Goal: Task Accomplishment & Management: Use online tool/utility

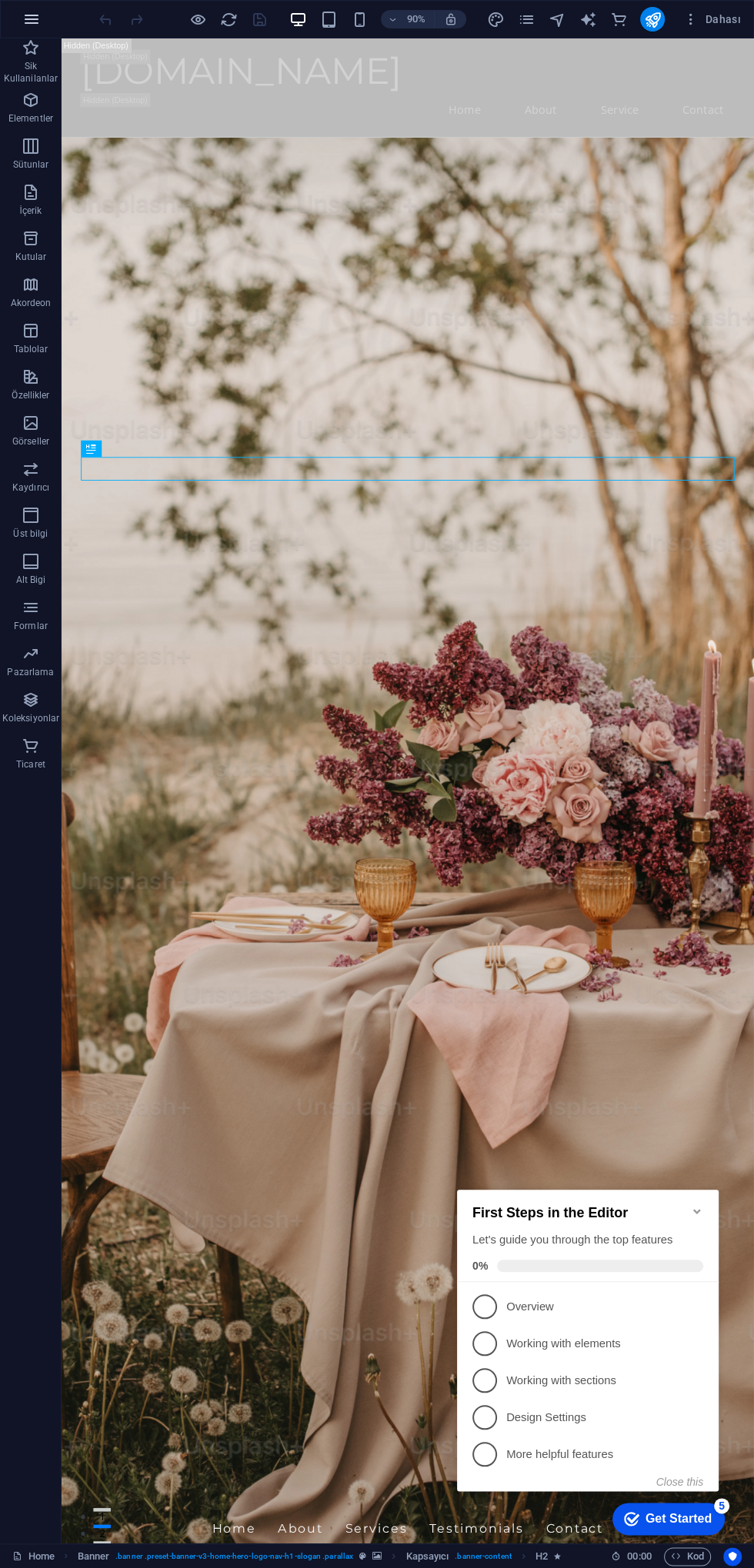
click at [0, 0] on icon "button" at bounding box center [0, 0] width 0 height 0
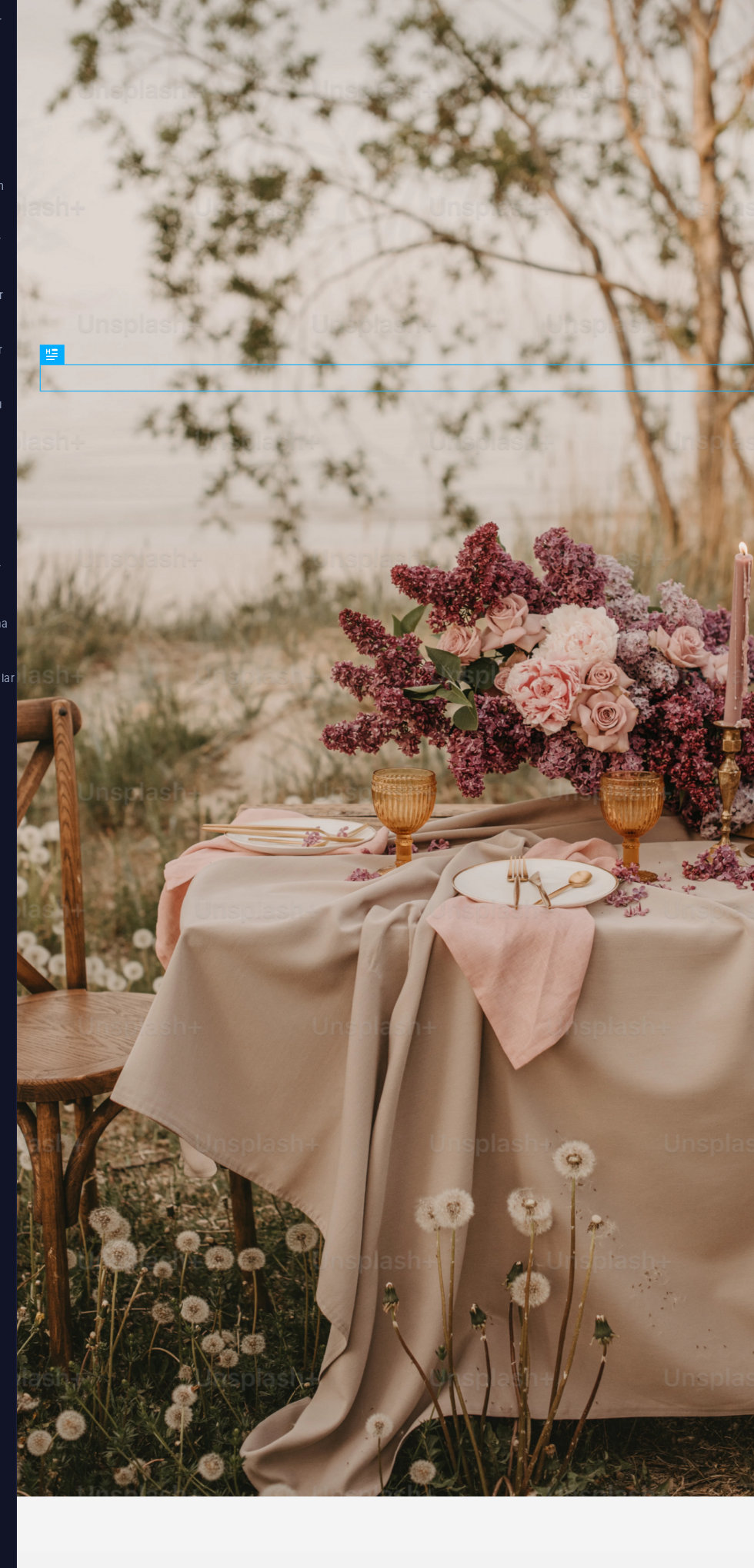
scroll to position [4, 0]
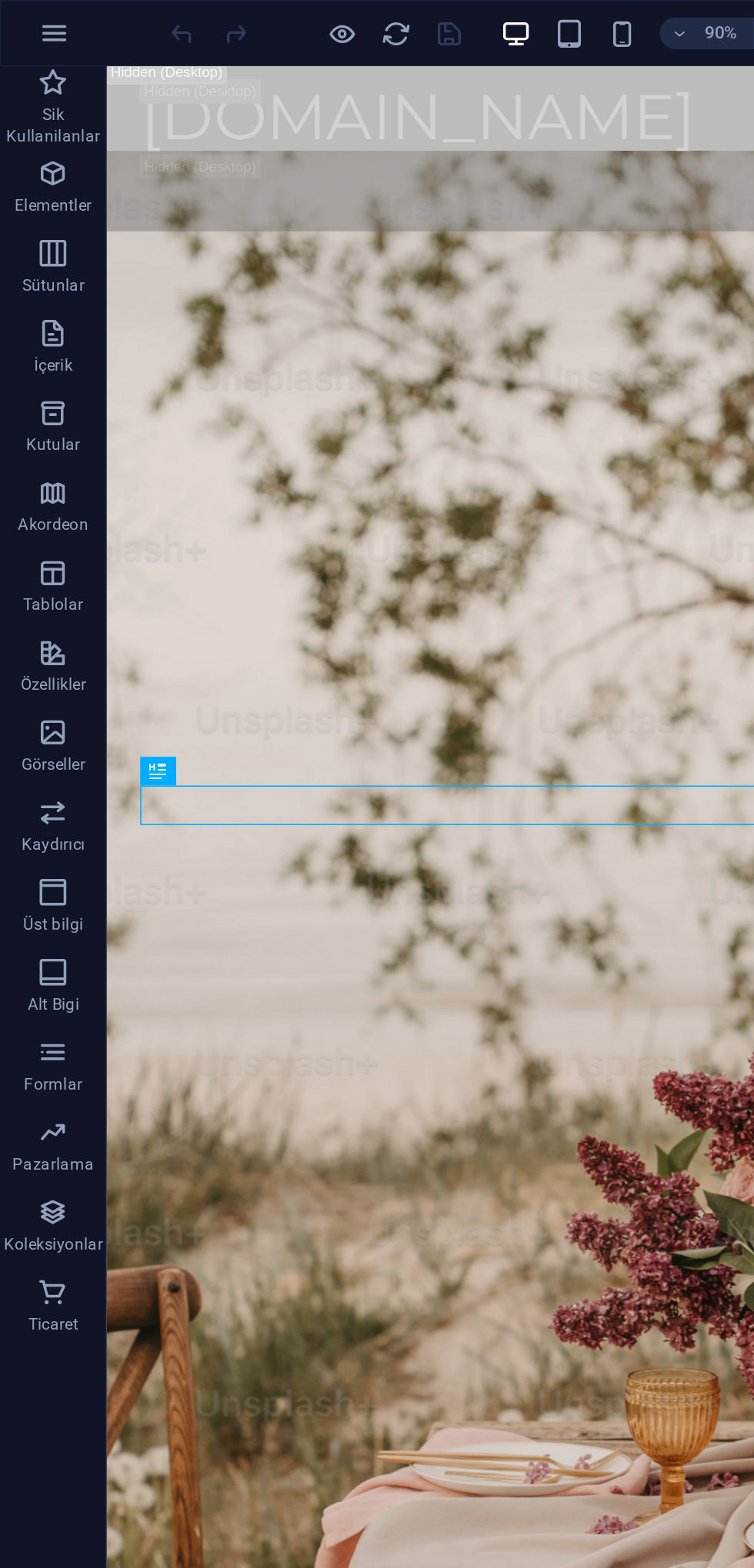
click at [0, 0] on button "button" at bounding box center [0, 0] width 0 height 0
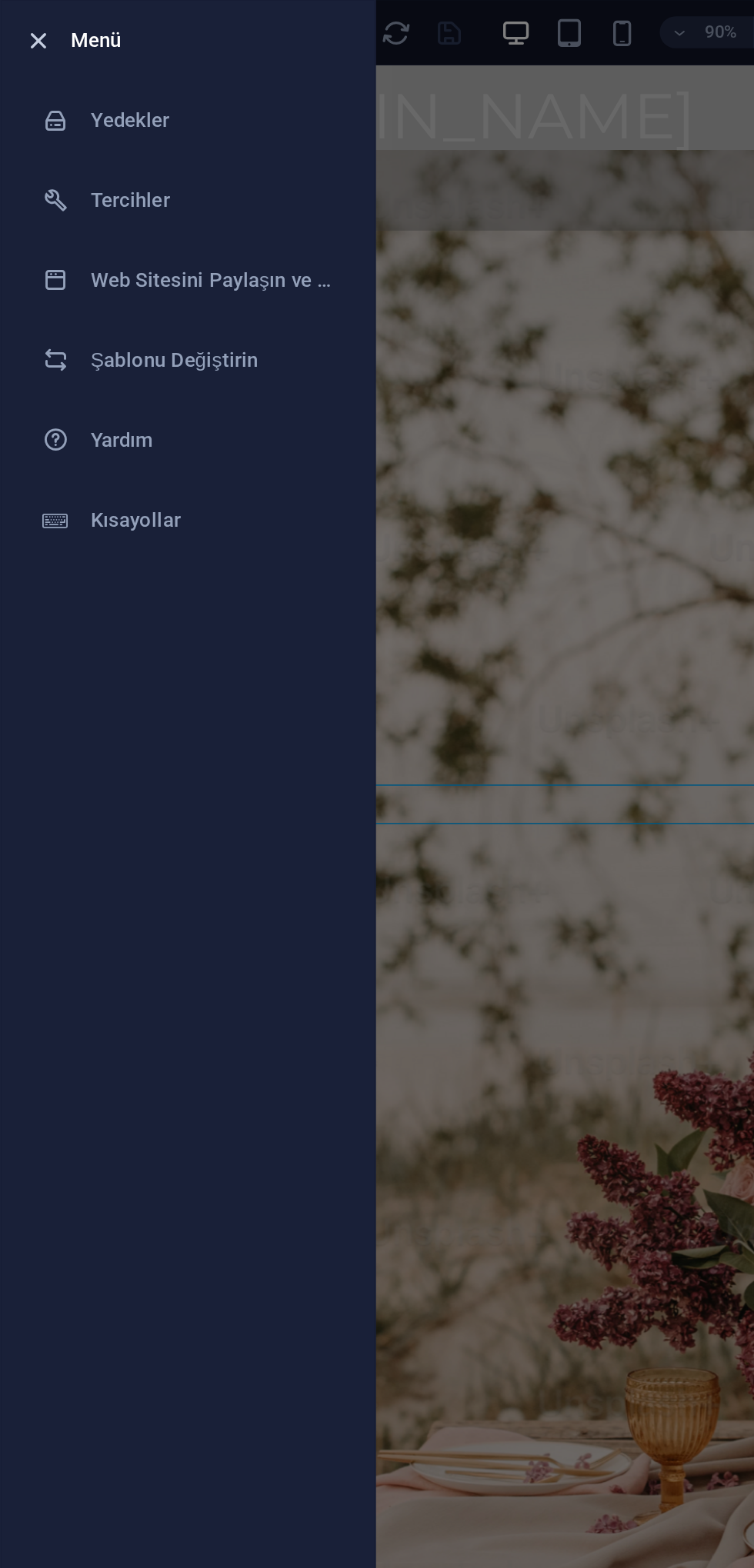
click at [23, 28] on icon "button" at bounding box center [22, 24] width 17 height 17
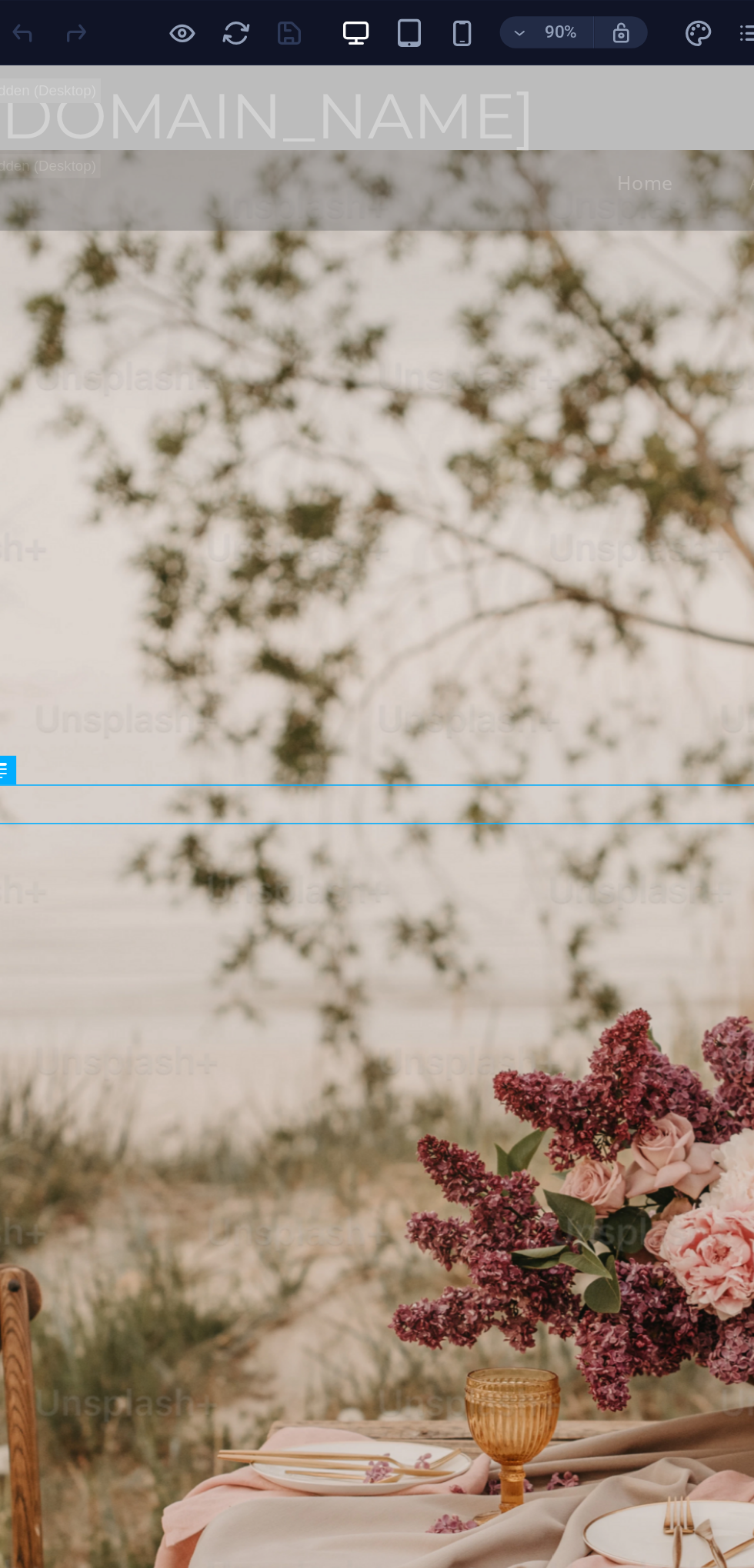
click at [274, 66] on div "[DOMAIN_NAME] Home About Service Contact" at bounding box center [331, 116] width 769 height 110
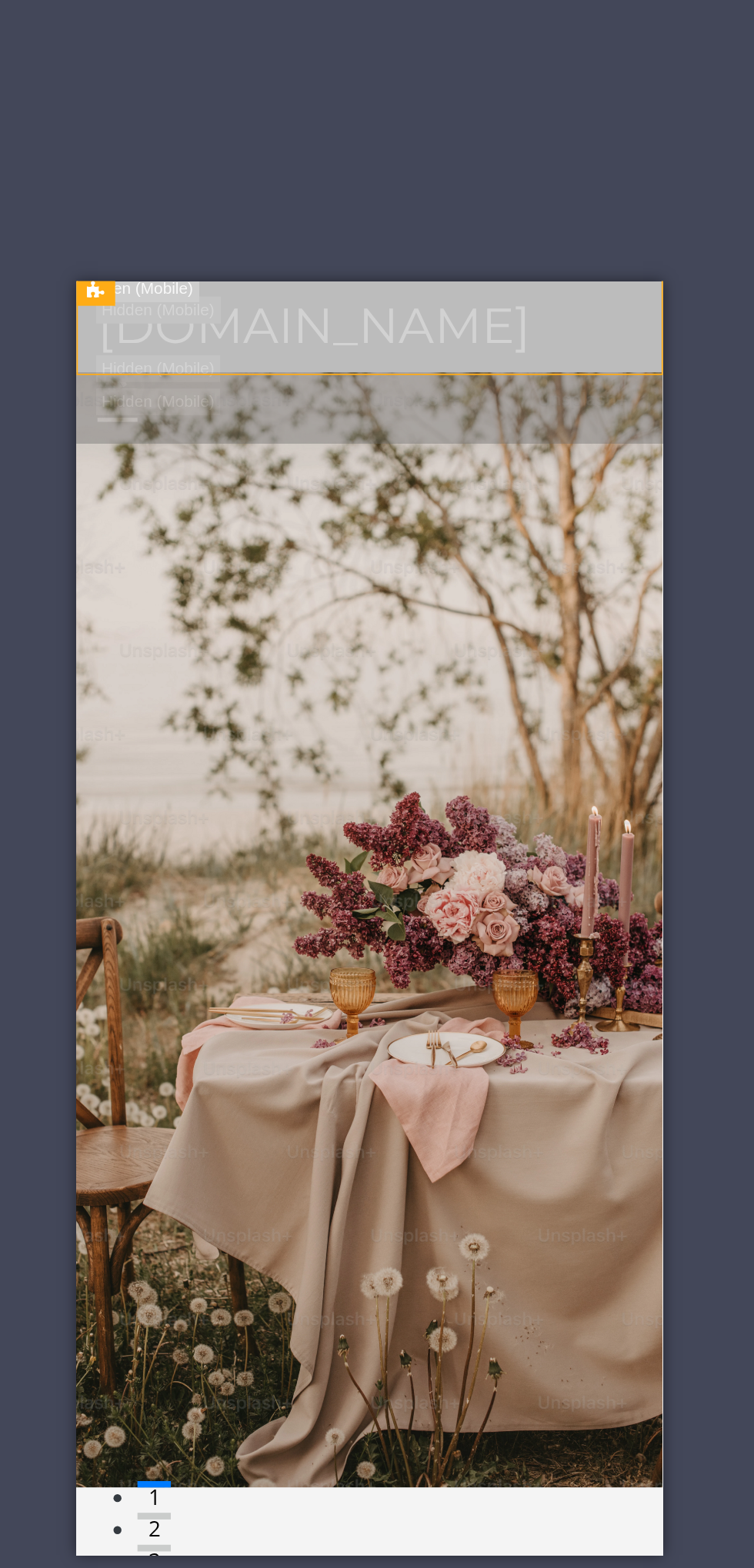
scroll to position [0, 0]
click at [377, 1084] on div at bounding box center [246, 1116] width 314 height 63
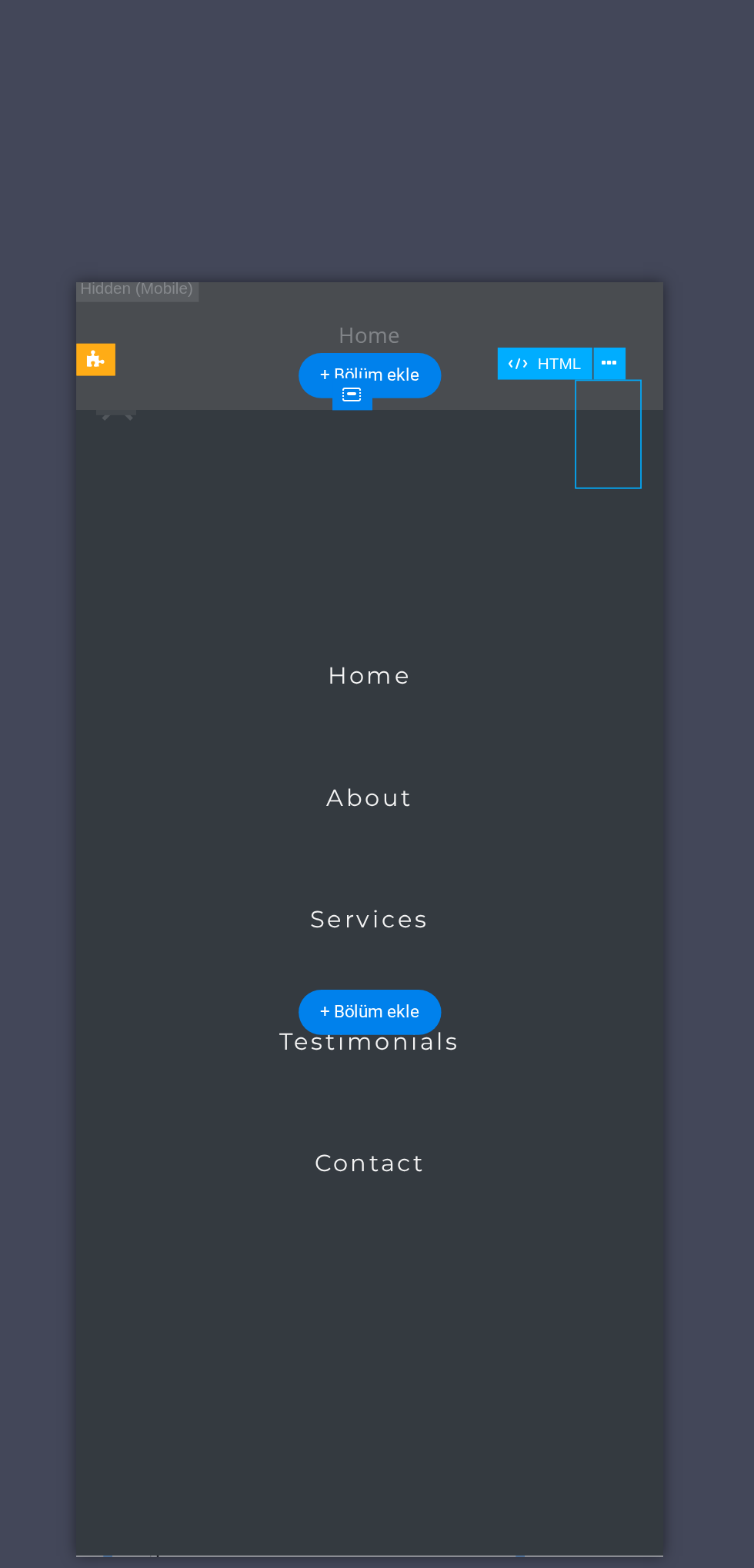
click at [127, 1069] on div at bounding box center [108, 1101] width 38 height 63
